Goal: Task Accomplishment & Management: Manage account settings

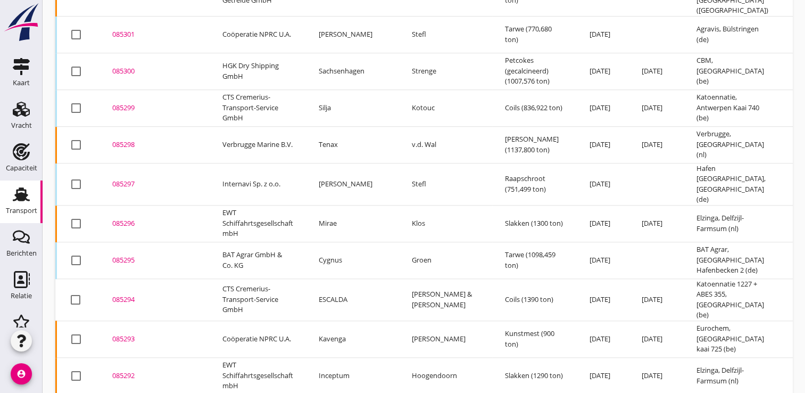
scroll to position [1027, 0]
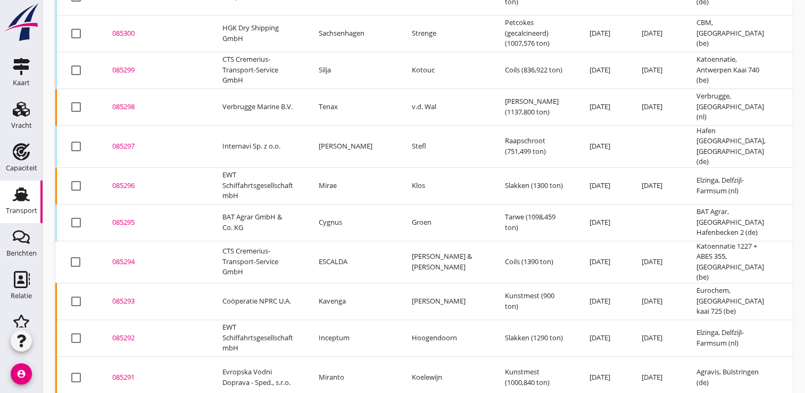
click at [137, 256] on div "085294" at bounding box center [154, 261] width 85 height 11
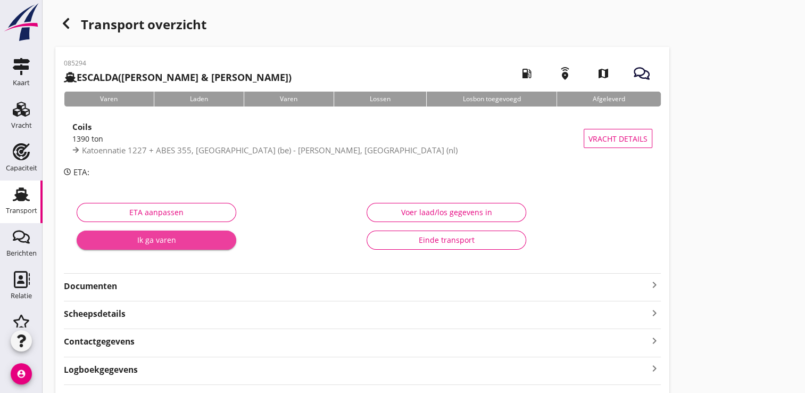
click at [182, 242] on div "Ik ga varen" at bounding box center [156, 239] width 143 height 11
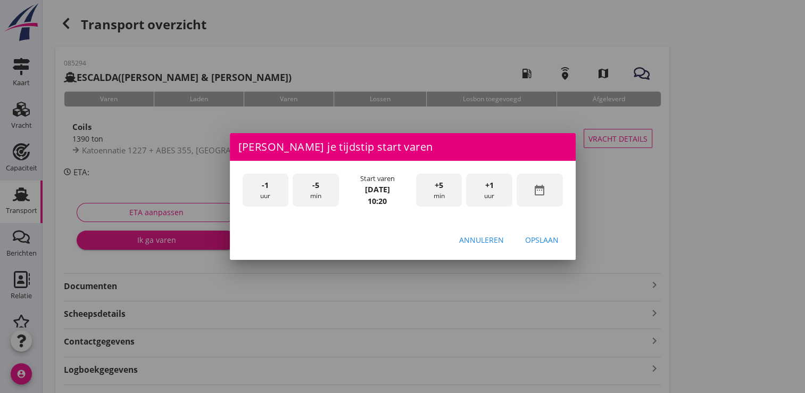
click at [544, 190] on icon "date_range" at bounding box center [539, 189] width 13 height 13
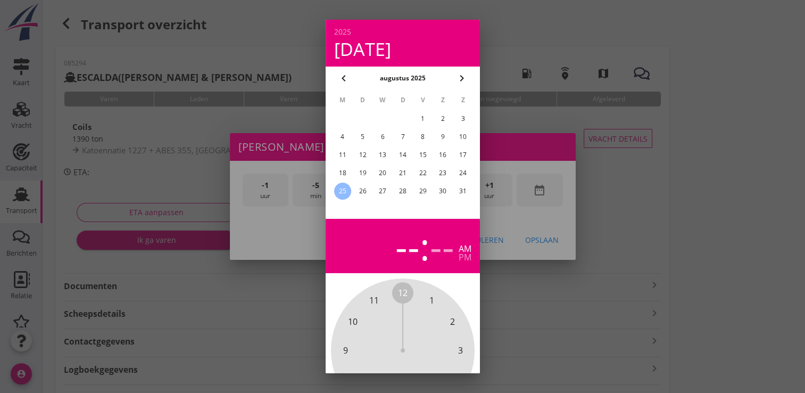
click at [383, 173] on div "20" at bounding box center [382, 172] width 17 height 17
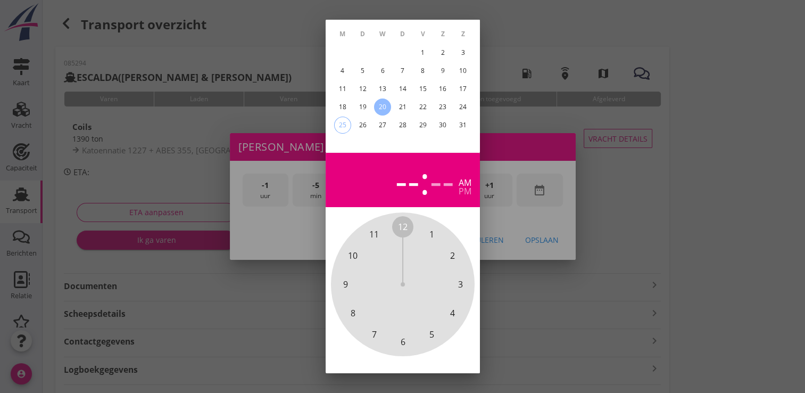
scroll to position [98, 0]
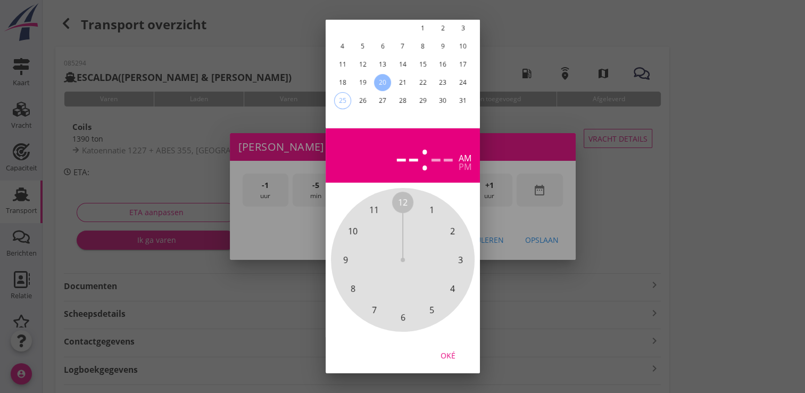
click at [443, 351] on div "Oké" at bounding box center [448, 354] width 30 height 11
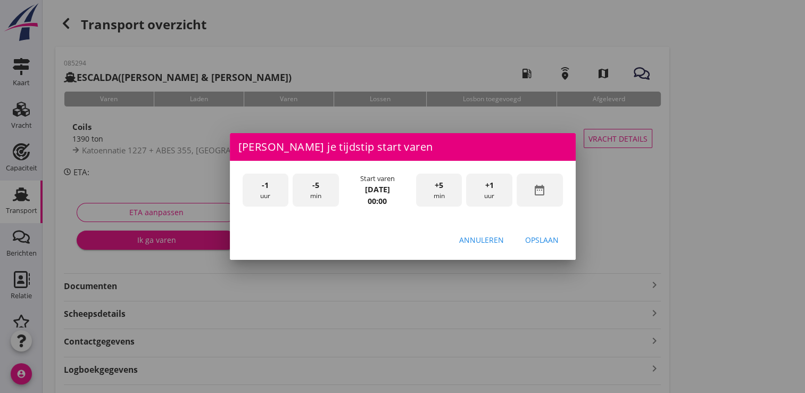
click at [495, 190] on div "+1 uur" at bounding box center [489, 190] width 46 height 34
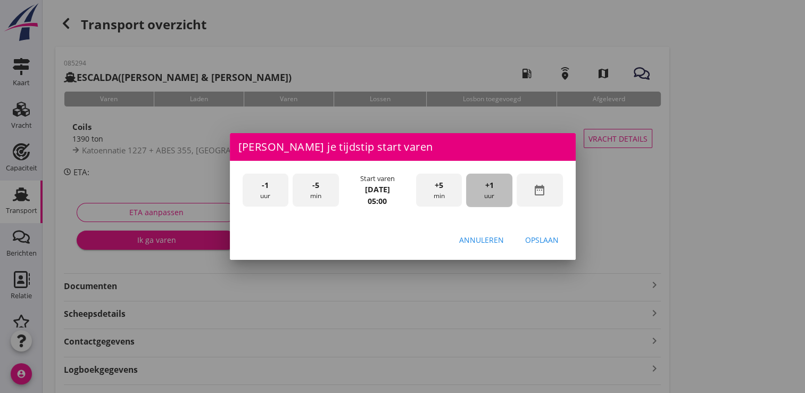
click at [495, 190] on div "+1 uur" at bounding box center [489, 190] width 46 height 34
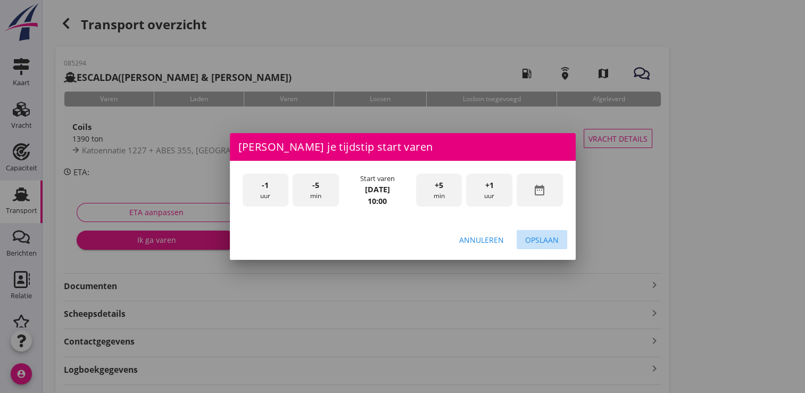
click at [555, 245] on button "Opslaan" at bounding box center [541, 239] width 51 height 19
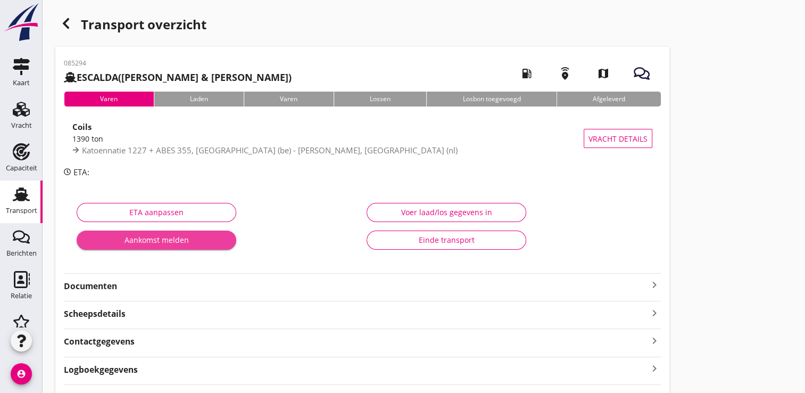
click at [130, 235] on div "Aankomst melden" at bounding box center [156, 239] width 143 height 11
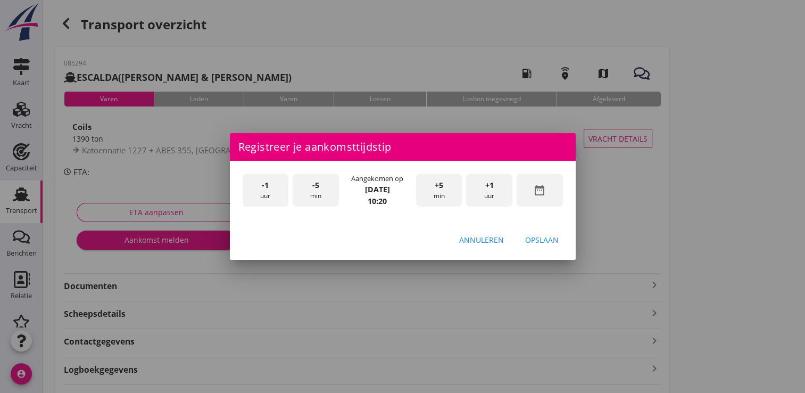
click at [543, 182] on div "date_range" at bounding box center [539, 190] width 46 height 34
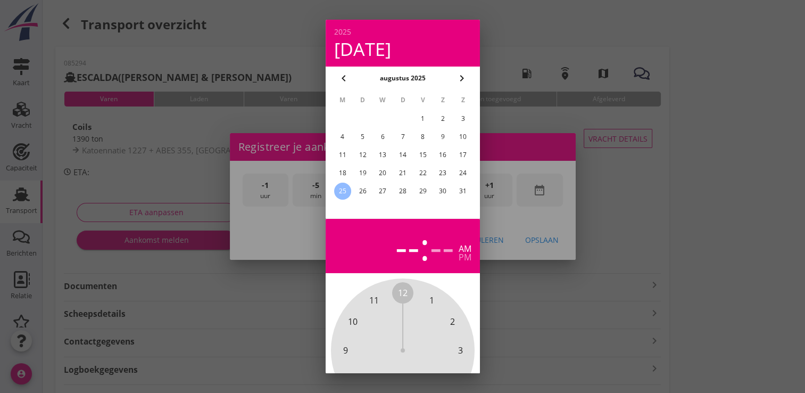
click at [382, 173] on div "20" at bounding box center [382, 172] width 17 height 17
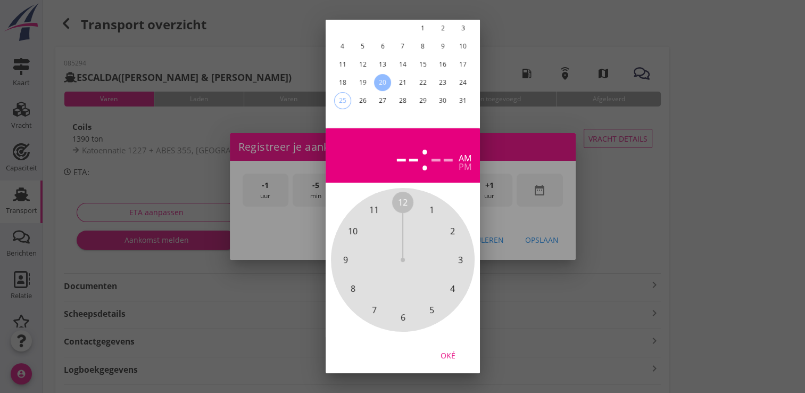
click at [459, 350] on div "Oké" at bounding box center [448, 354] width 30 height 11
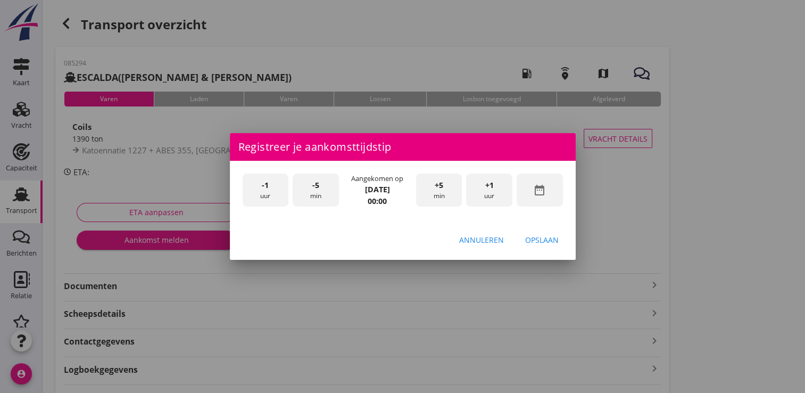
click at [501, 186] on div "+1 uur" at bounding box center [489, 190] width 46 height 34
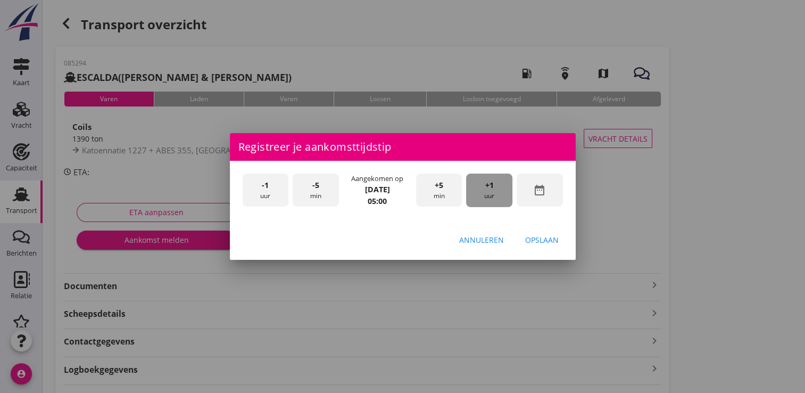
click at [501, 186] on div "+1 uur" at bounding box center [489, 190] width 46 height 34
click at [500, 186] on div "+1 uur" at bounding box center [489, 190] width 46 height 34
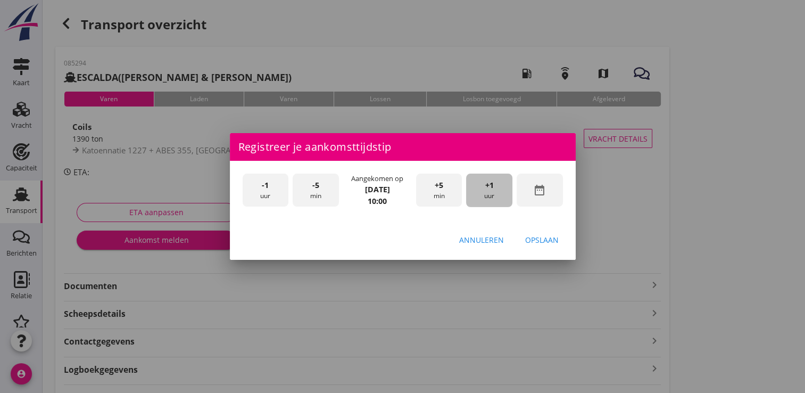
click at [500, 186] on div "+1 uur" at bounding box center [489, 190] width 46 height 34
click at [495, 188] on div "+1 uur" at bounding box center [489, 190] width 46 height 34
click at [550, 244] on div "Opslaan" at bounding box center [542, 239] width 34 height 11
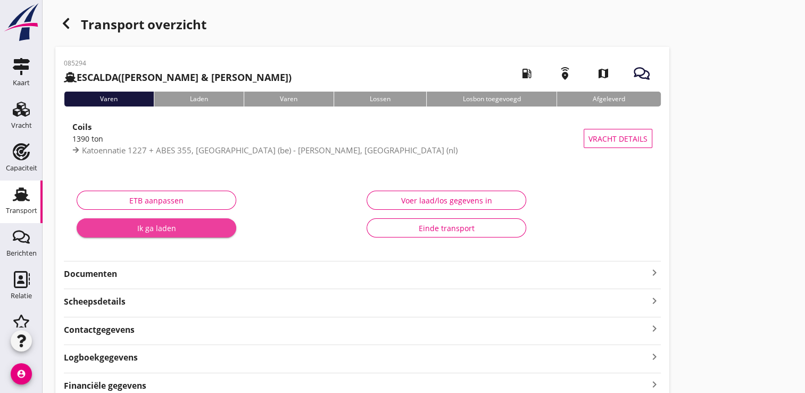
click at [163, 225] on div "Ik ga laden" at bounding box center [156, 227] width 143 height 11
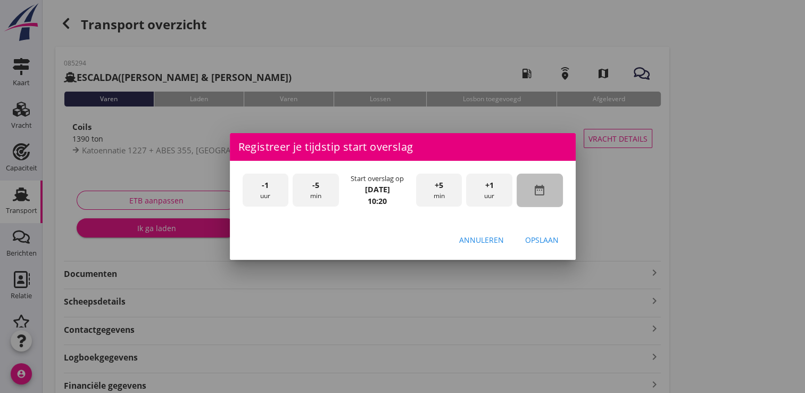
click at [542, 198] on div "date_range" at bounding box center [539, 190] width 46 height 34
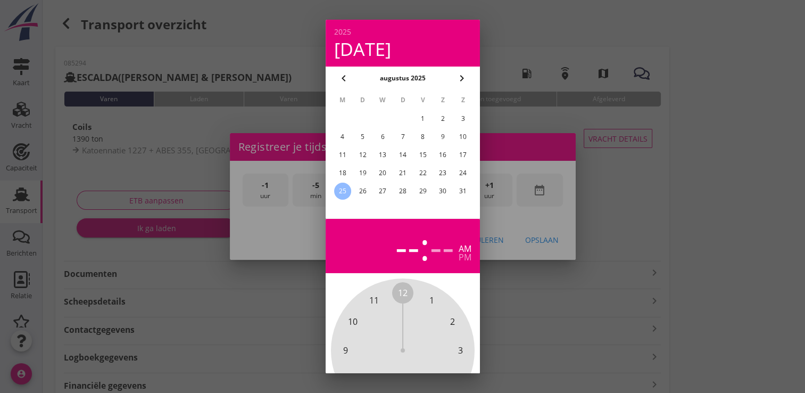
click at [408, 171] on div "21" at bounding box center [402, 172] width 17 height 17
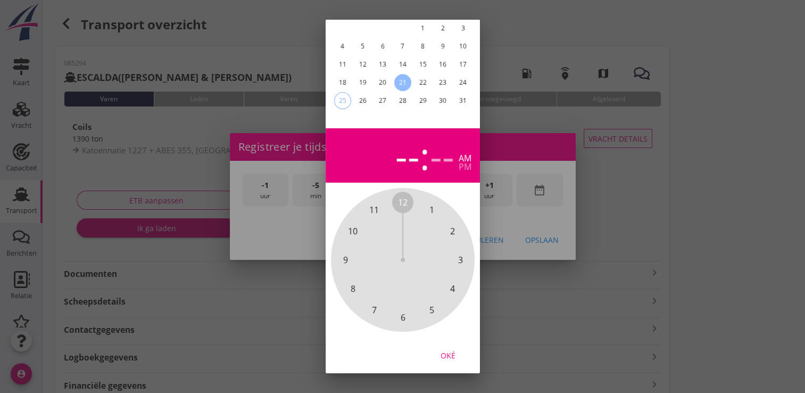
drag, startPoint x: 545, startPoint y: 327, endPoint x: 557, endPoint y: 324, distance: 12.4
click at [557, 324] on div at bounding box center [402, 196] width 805 height 393
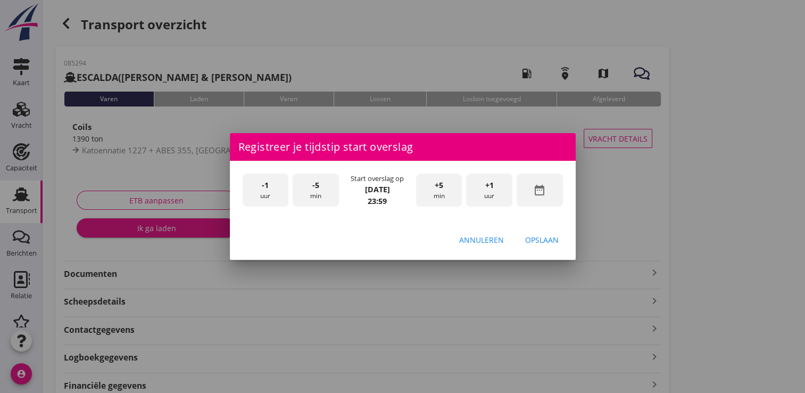
click at [491, 187] on span "+1" at bounding box center [489, 185] width 9 height 12
click at [261, 202] on div "-1 uur" at bounding box center [266, 190] width 46 height 34
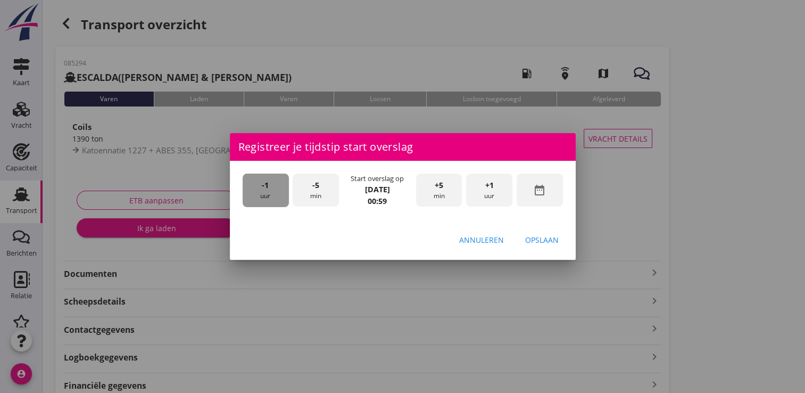
click at [261, 202] on div "-1 uur" at bounding box center [266, 190] width 46 height 34
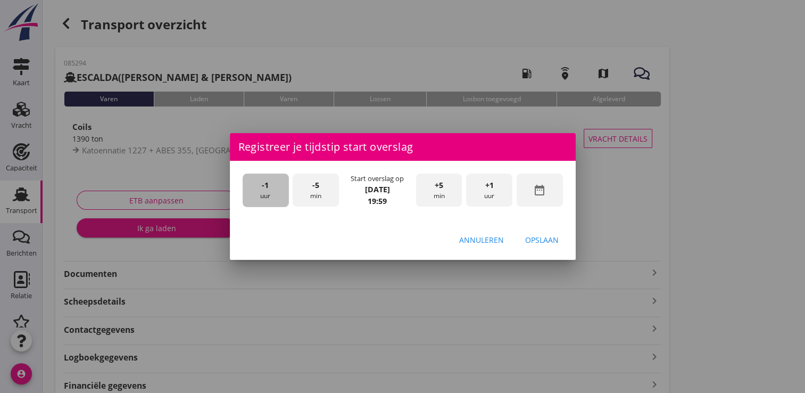
click at [261, 202] on div "-1 uur" at bounding box center [266, 190] width 46 height 34
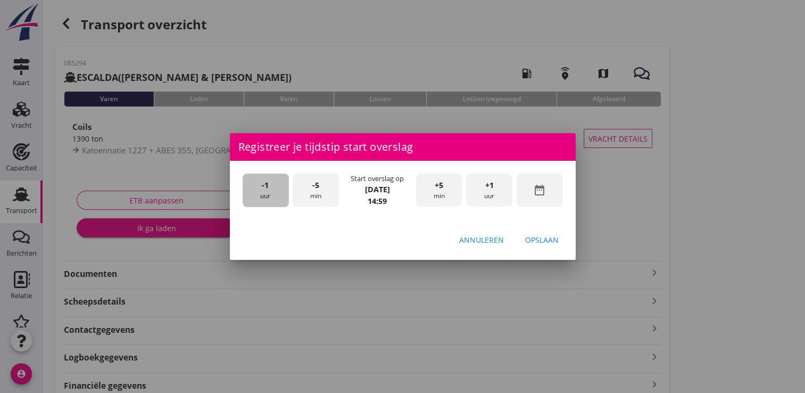
click at [261, 202] on div "-1 uur" at bounding box center [266, 190] width 46 height 34
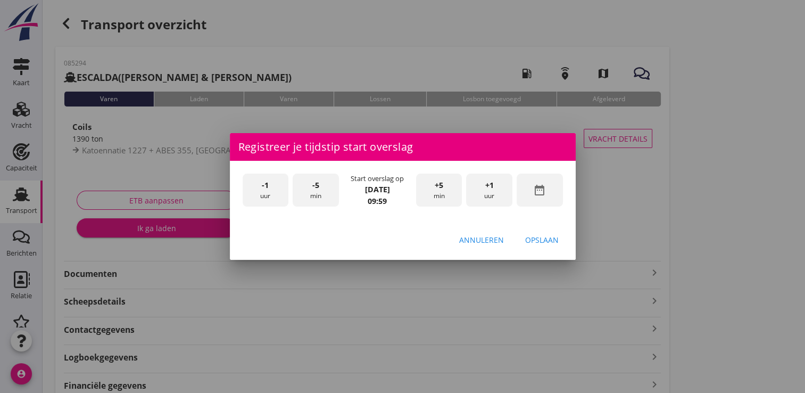
click at [261, 202] on div "-1 uur" at bounding box center [266, 190] width 46 height 34
click at [447, 196] on div "+5 min" at bounding box center [439, 190] width 46 height 34
click at [536, 241] on div "Opslaan" at bounding box center [542, 239] width 34 height 11
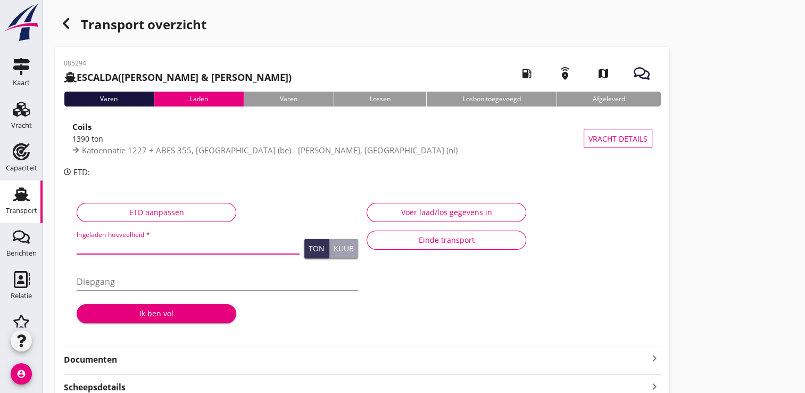
click at [107, 246] on input "Ingeladen hoeveelheid *" at bounding box center [188, 245] width 223 height 17
type input "1374.913"
click at [174, 310] on div "Ik ben vol" at bounding box center [156, 312] width 143 height 11
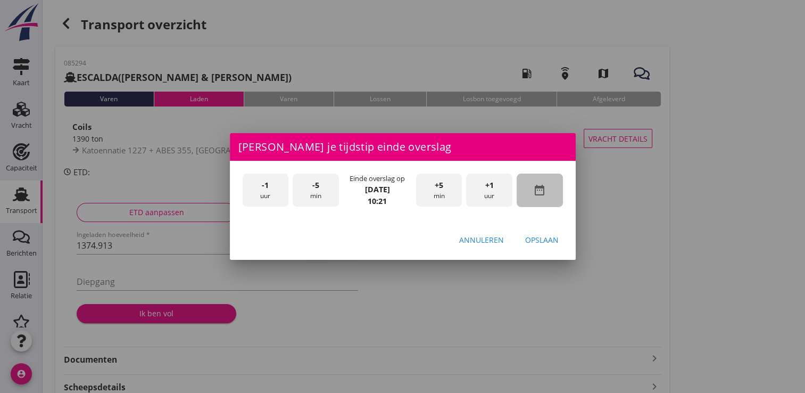
drag, startPoint x: 545, startPoint y: 197, endPoint x: 533, endPoint y: 176, distance: 24.5
click at [545, 197] on div "date_range" at bounding box center [539, 190] width 46 height 34
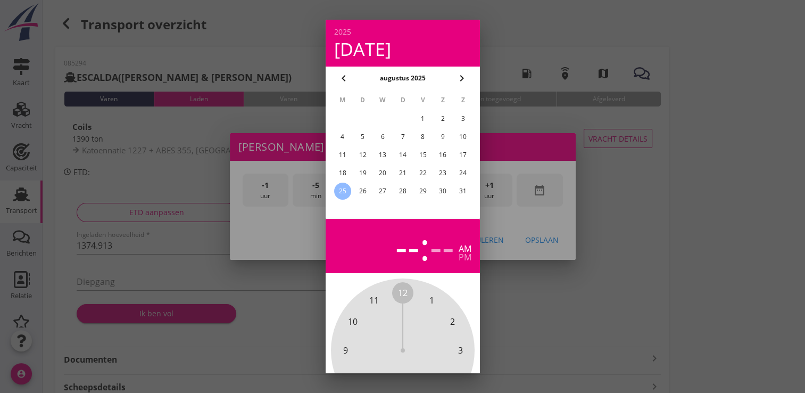
click at [428, 172] on div "22" at bounding box center [422, 172] width 17 height 17
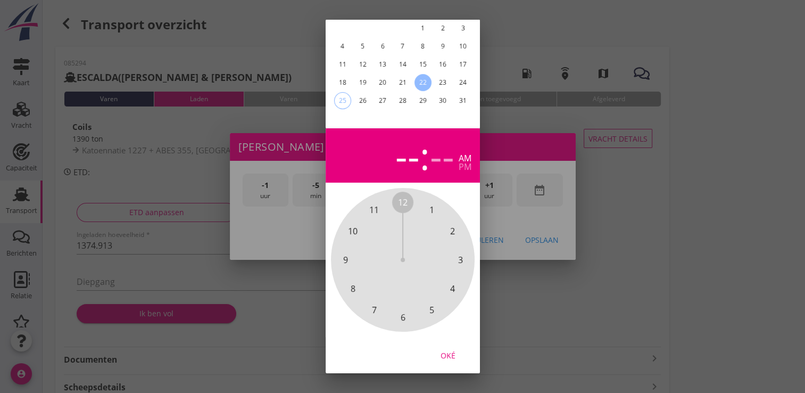
click at [443, 349] on div "Oké" at bounding box center [448, 354] width 30 height 11
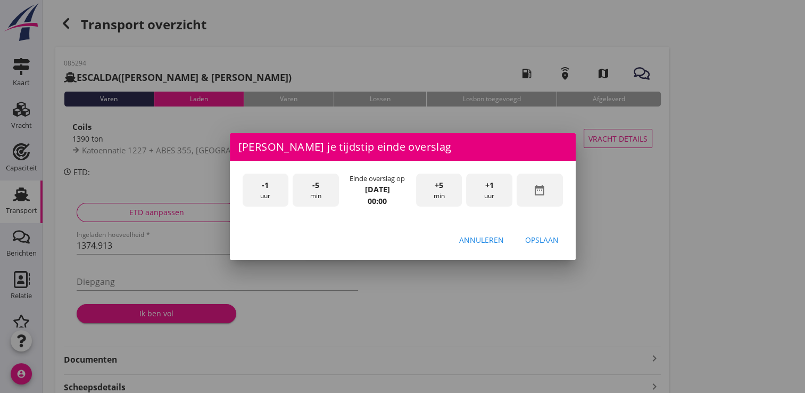
click at [505, 191] on div "+1 uur" at bounding box center [489, 190] width 46 height 34
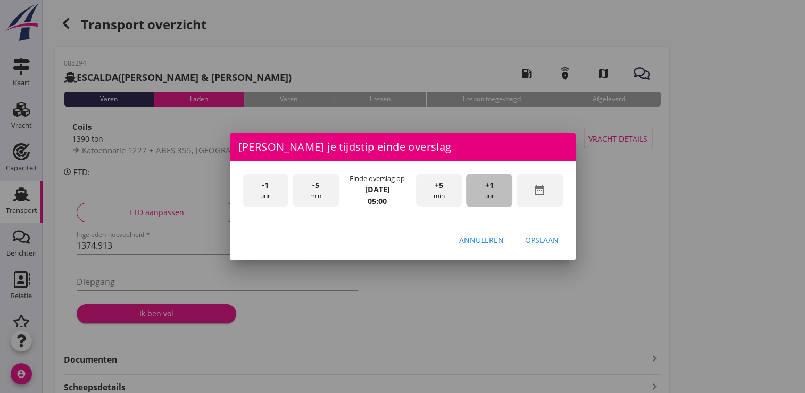
click at [505, 191] on div "+1 uur" at bounding box center [489, 190] width 46 height 34
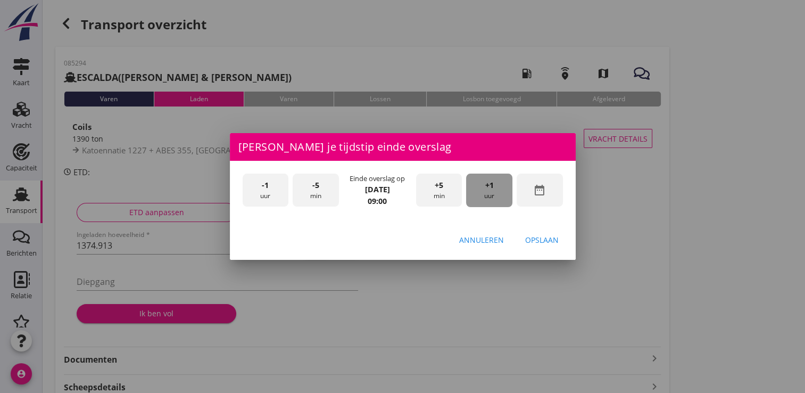
click at [505, 191] on div "+1 uur" at bounding box center [489, 190] width 46 height 34
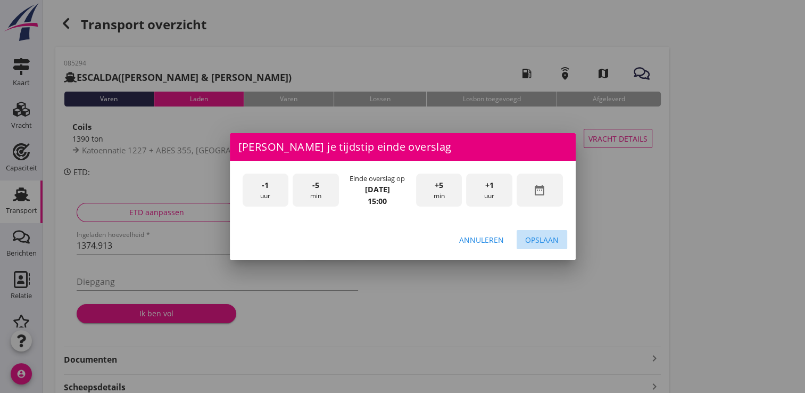
click at [541, 244] on div "Opslaan" at bounding box center [542, 239] width 34 height 11
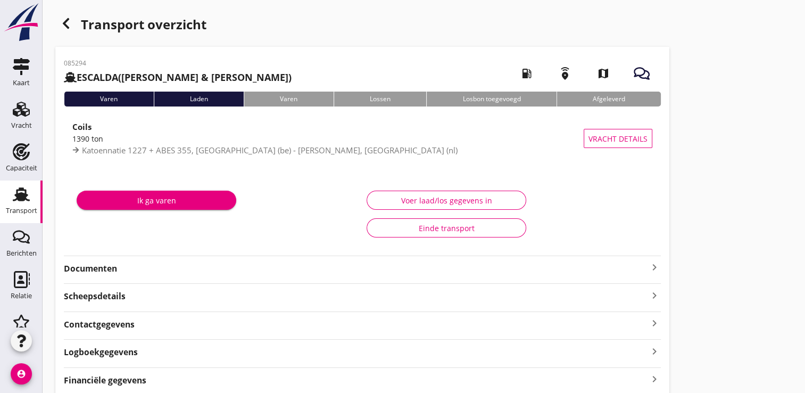
click at [177, 199] on div "Ik ga varen" at bounding box center [156, 200] width 143 height 11
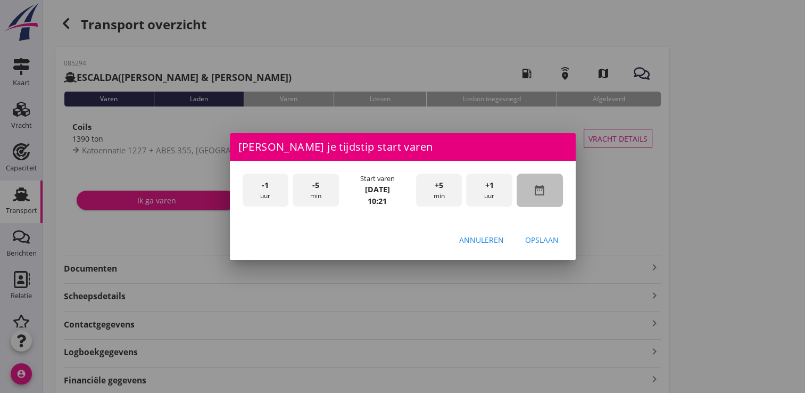
click at [534, 180] on div "date_range" at bounding box center [539, 190] width 46 height 34
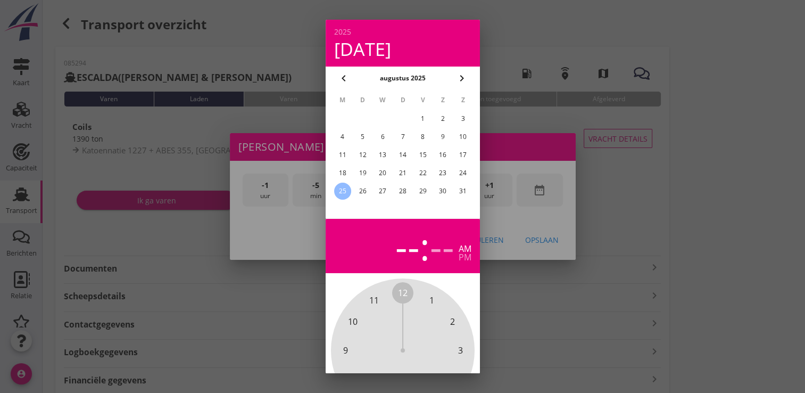
click at [429, 169] on div "22" at bounding box center [422, 172] width 17 height 17
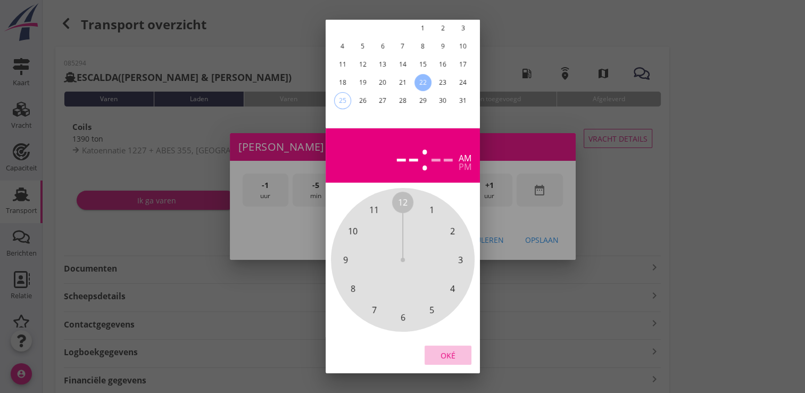
drag, startPoint x: 443, startPoint y: 345, endPoint x: 518, endPoint y: 180, distance: 181.4
click at [443, 349] on div "Oké" at bounding box center [448, 354] width 30 height 11
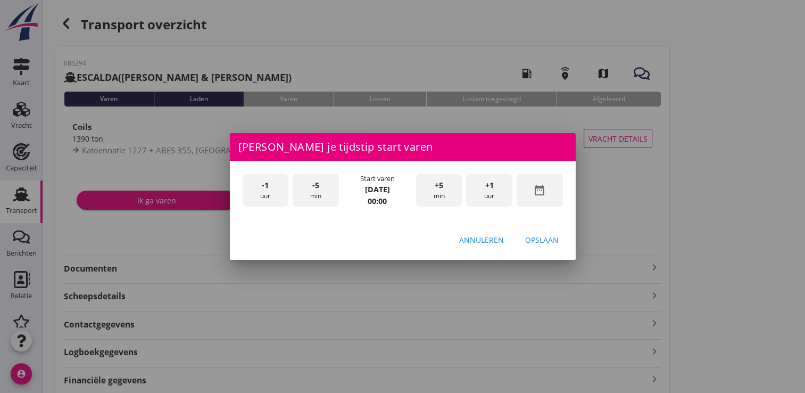
click at [490, 187] on span "+1" at bounding box center [489, 185] width 9 height 12
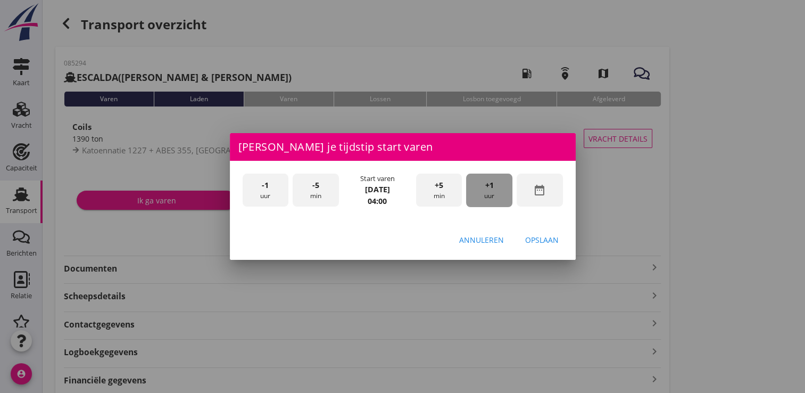
click at [490, 187] on span "+1" at bounding box center [489, 185] width 9 height 12
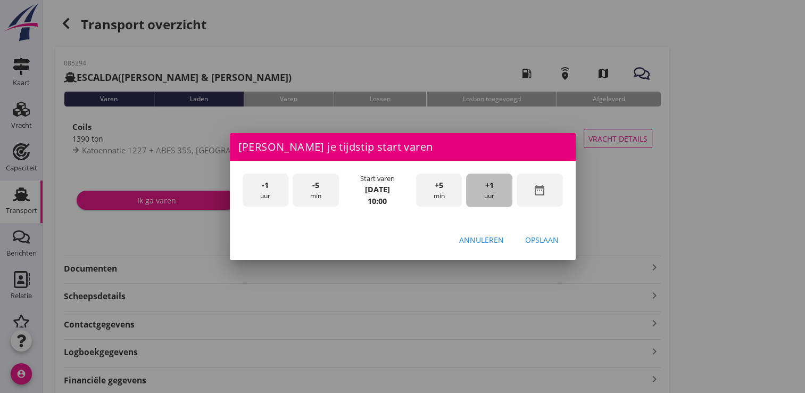
click at [490, 187] on span "+1" at bounding box center [489, 185] width 9 height 12
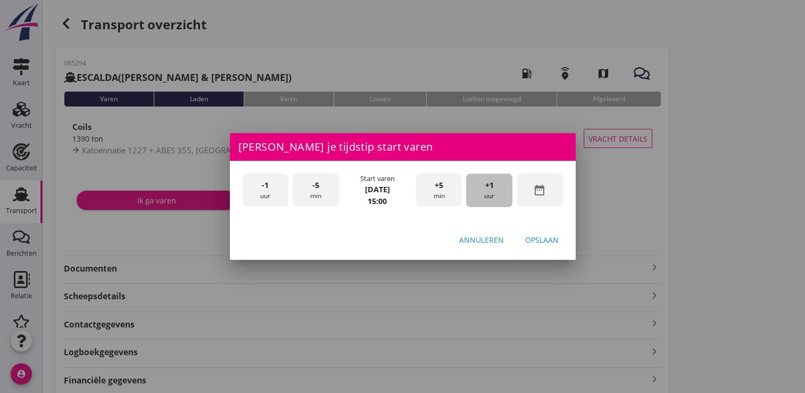
click at [490, 187] on span "+1" at bounding box center [489, 185] width 9 height 12
click at [535, 229] on div "Annuleren Opslaan" at bounding box center [403, 239] width 346 height 36
click at [553, 242] on div "Opslaan" at bounding box center [542, 239] width 34 height 11
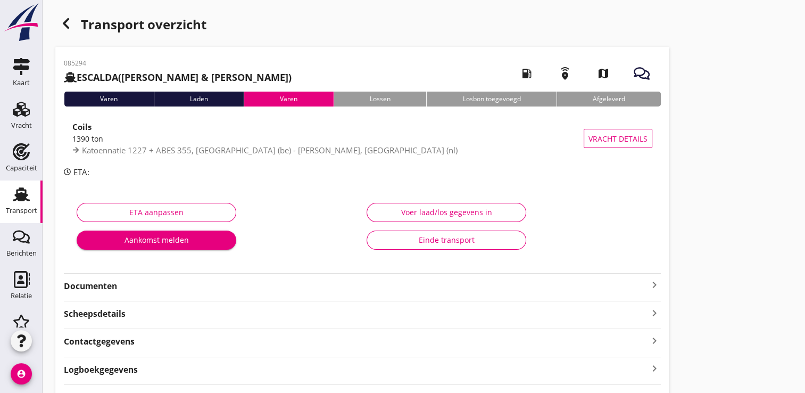
click at [13, 207] on div "Transport" at bounding box center [21, 210] width 31 height 7
